Goal: Information Seeking & Learning: Learn about a topic

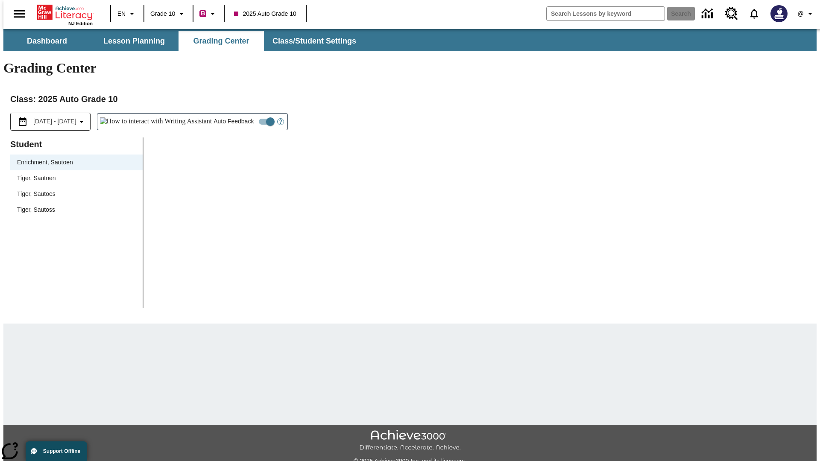
click at [73, 174] on span "Tiger, Sautoen" at bounding box center [76, 178] width 119 height 9
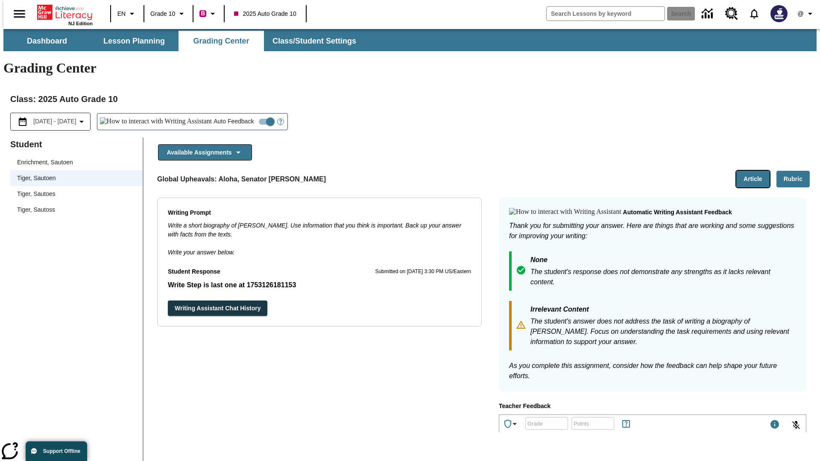
click at [756, 171] on button "Article" at bounding box center [752, 179] width 33 height 17
